Goal: Task Accomplishment & Management: Use online tool/utility

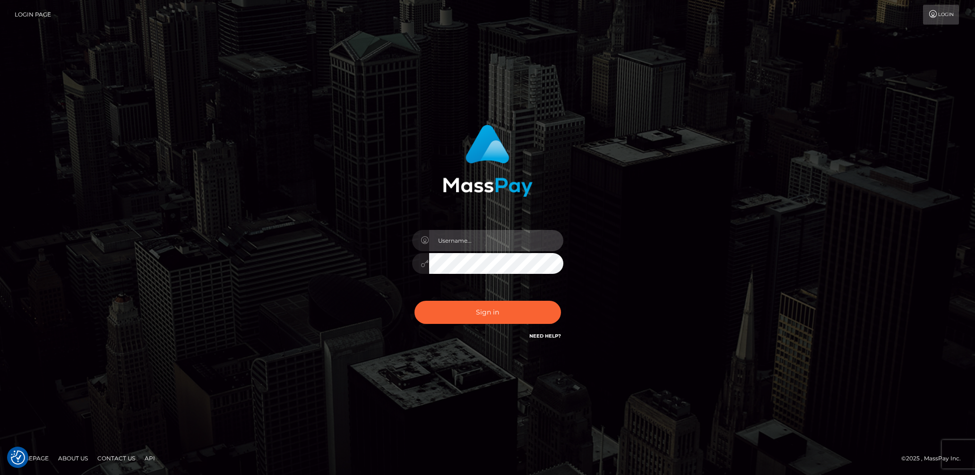
click at [464, 241] on input "text" at bounding box center [496, 240] width 134 height 21
type input "lady.v"
click at [488, 318] on button "Sign in" at bounding box center [487, 312] width 147 height 23
click at [480, 246] on input "text" at bounding box center [496, 240] width 134 height 21
type input "[DEMOGRAPHIC_DATA].v"
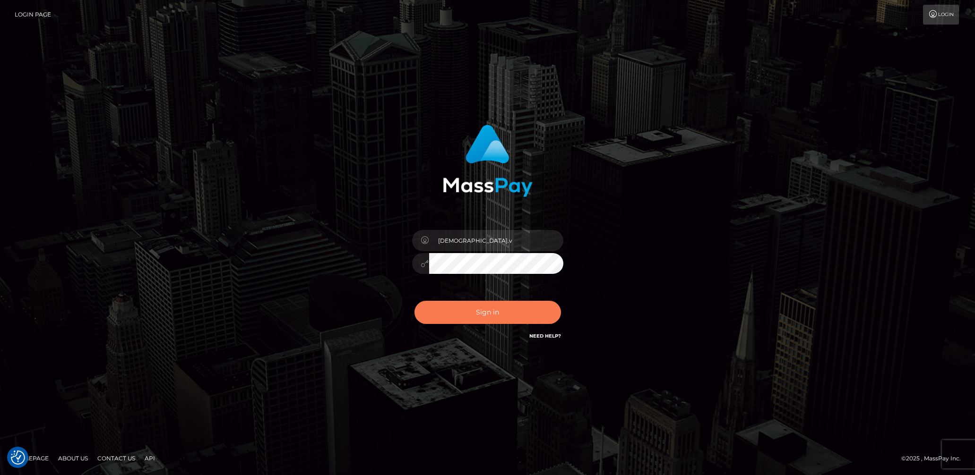
click at [473, 308] on button "Sign in" at bounding box center [487, 312] width 147 height 23
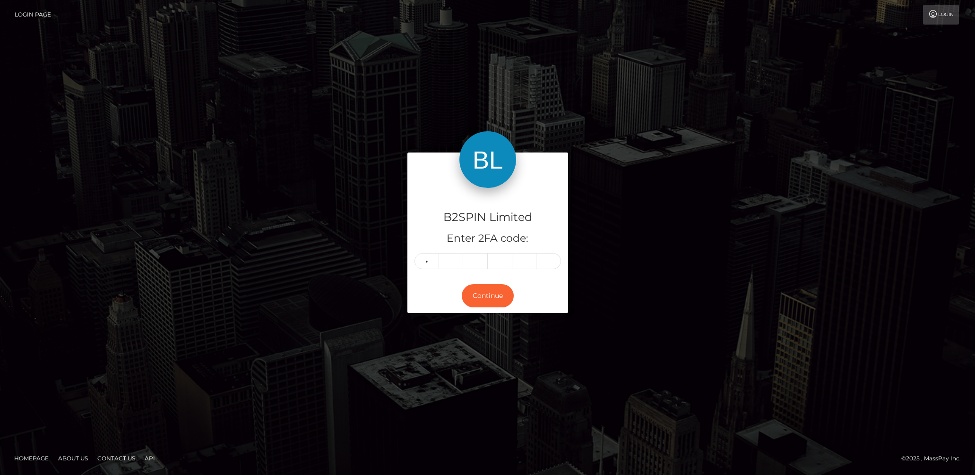
type input "9"
type input "8"
type input "7"
type input "1"
type input "6"
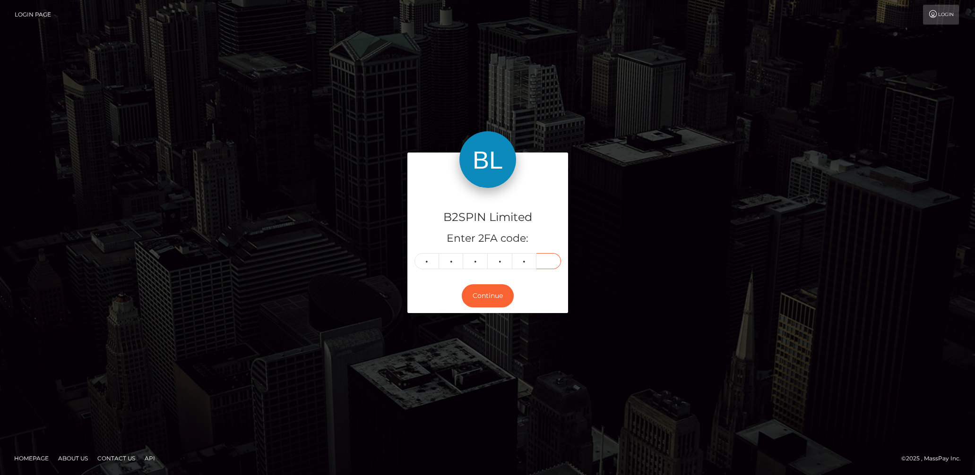
type input "9"
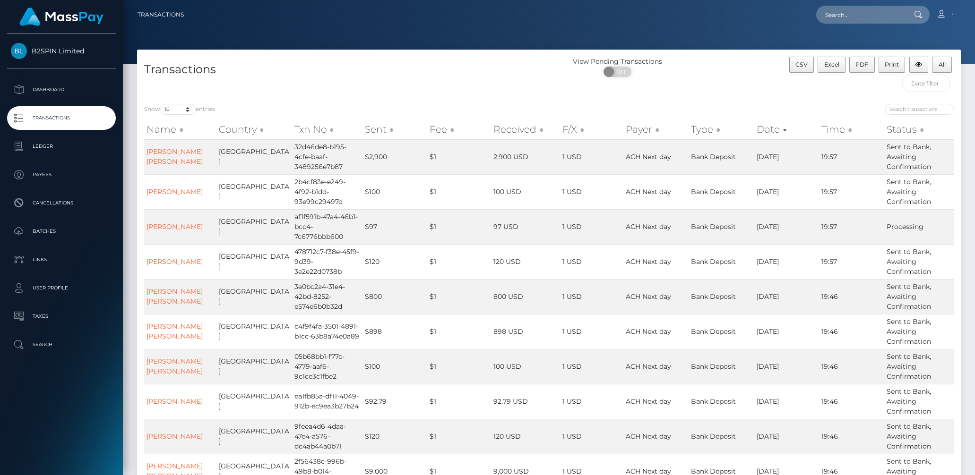
click at [169, 98] on div "Show 10 25 50 100 250 500 1,000 3,500 entries Name Country Txn No Sent Fee Rece…" at bounding box center [549, 312] width 824 height 431
click at [174, 102] on div "Show 10 25 50 100 250 500 1,000 3,500 entries Name Country Txn No Sent Fee Rece…" at bounding box center [549, 312] width 824 height 431
click at [175, 107] on select "10 25 50 100 250 500 1,000 3,500" at bounding box center [177, 109] width 35 height 11
select select "3500"
click at [161, 104] on select "10 25 50 100 250 500 1,000 3,500" at bounding box center [177, 109] width 35 height 11
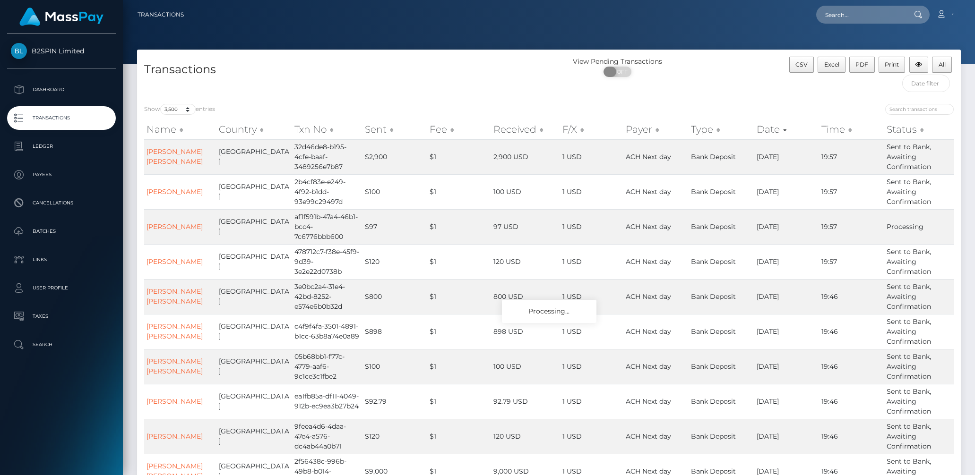
click at [622, 75] on span "OFF" at bounding box center [621, 72] width 24 height 10
checkbox input "true"
click at [927, 88] on input "text" at bounding box center [926, 83] width 48 height 17
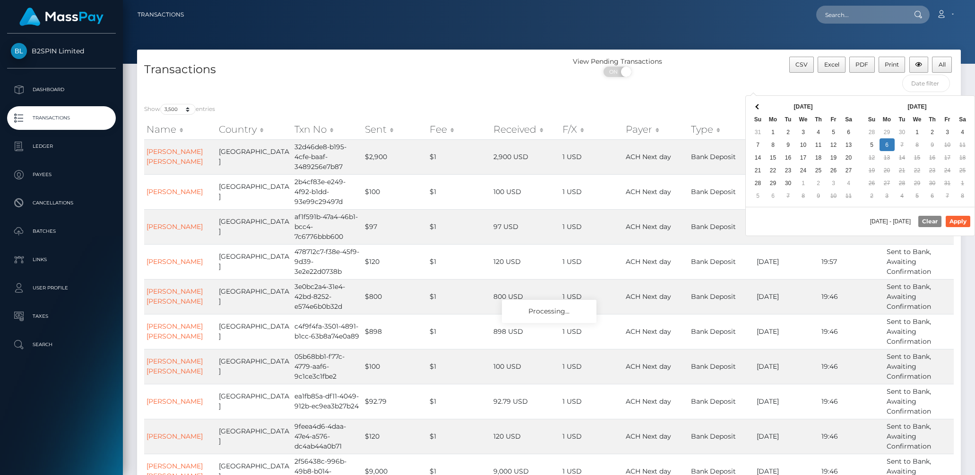
click at [842, 103] on th at bounding box center [848, 106] width 15 height 13
click at [958, 222] on button "Apply" at bounding box center [958, 221] width 25 height 11
type input "09/29/2025 - 10/06/2025"
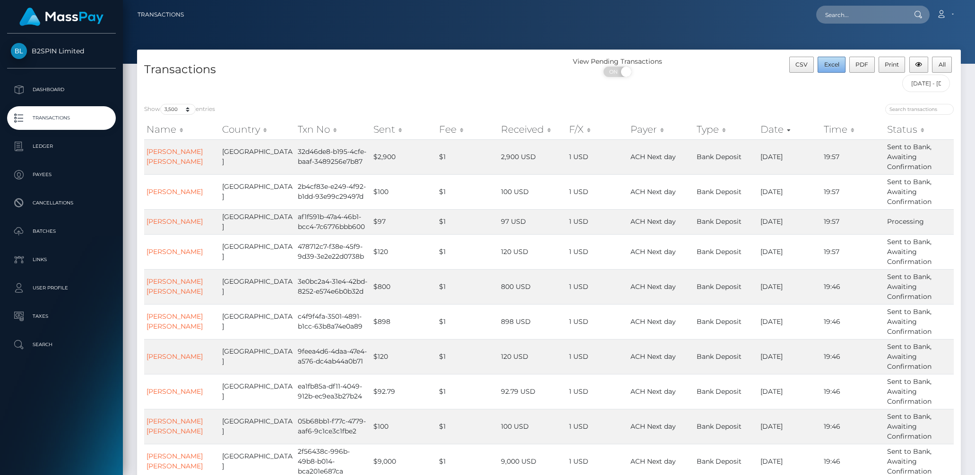
click at [829, 66] on span "Excel" at bounding box center [831, 64] width 15 height 7
